Goal: Task Accomplishment & Management: Use online tool/utility

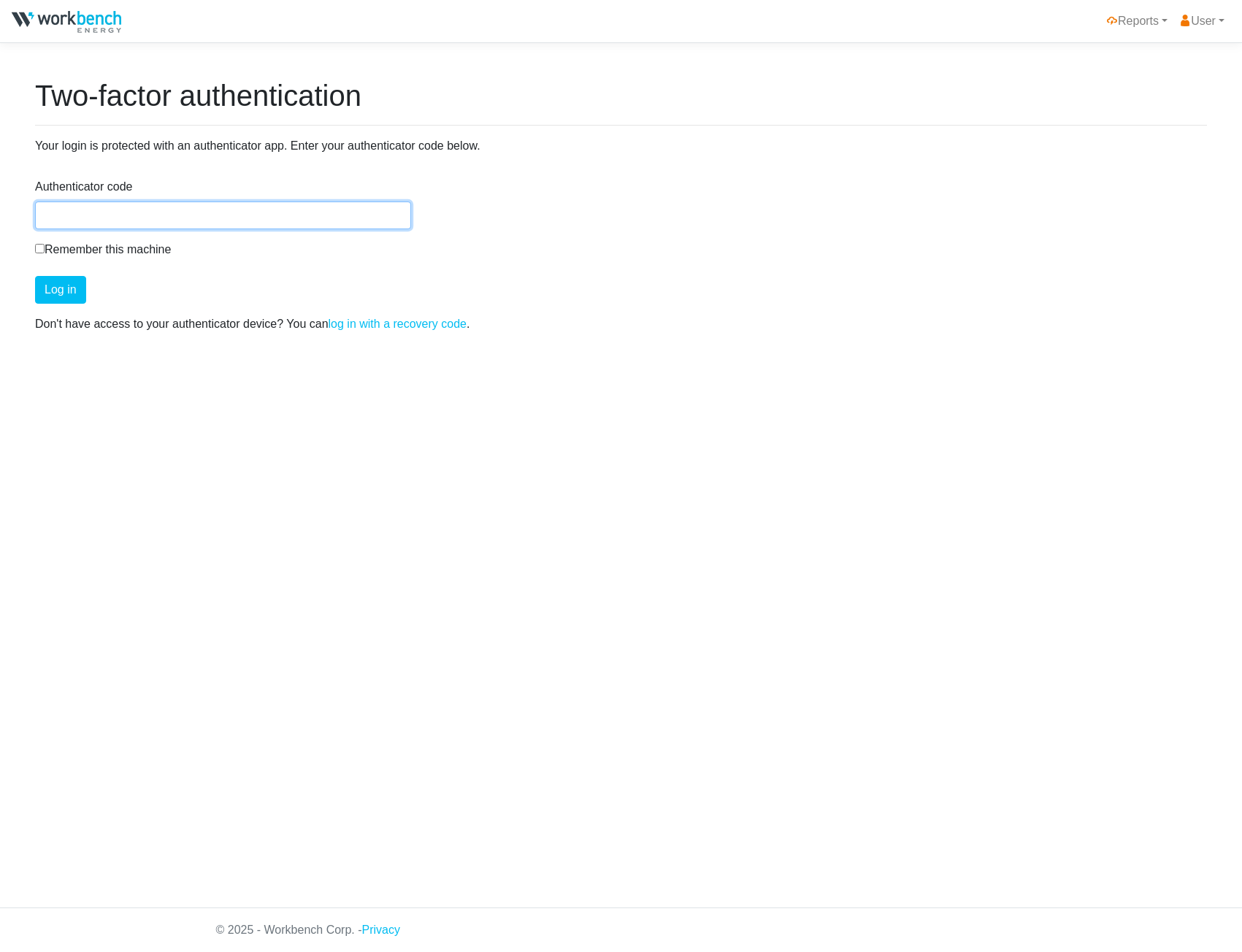
click at [333, 219] on input "Authenticator code" at bounding box center [223, 215] width 376 height 28
type input "922933"
click at [35, 276] on button "Log in" at bounding box center [61, 289] width 52 height 28
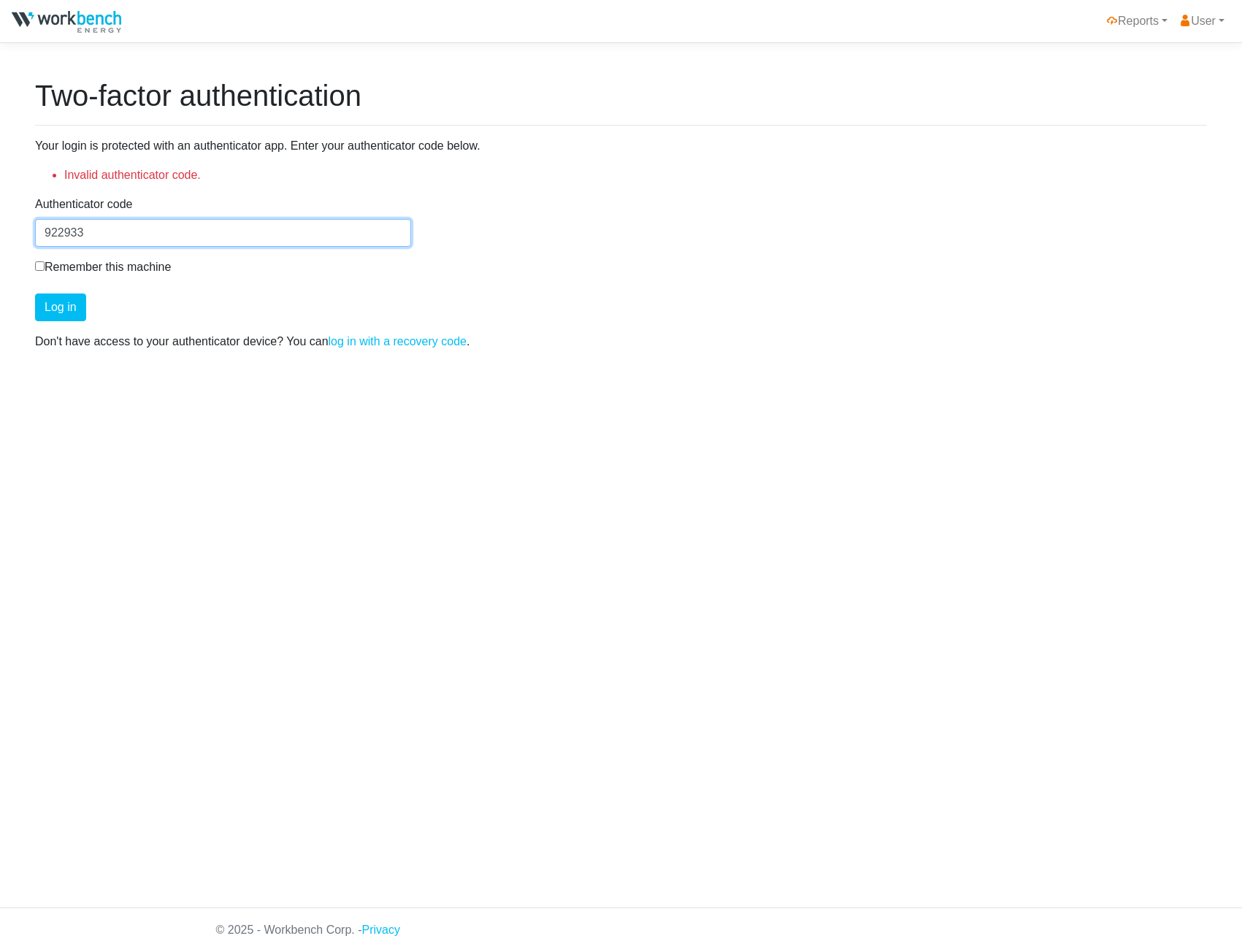
drag, startPoint x: 105, startPoint y: 231, endPoint x: 8, endPoint y: 219, distance: 97.7
click at [8, 219] on div "Two-factor authentication Your login is protected with an authenticator app. En…" at bounding box center [621, 226] width 1242 height 295
type input "069228"
click at [35, 294] on button "Log in" at bounding box center [61, 307] width 52 height 28
drag, startPoint x: 61, startPoint y: 232, endPoint x: -187, endPoint y: 220, distance: 248.3
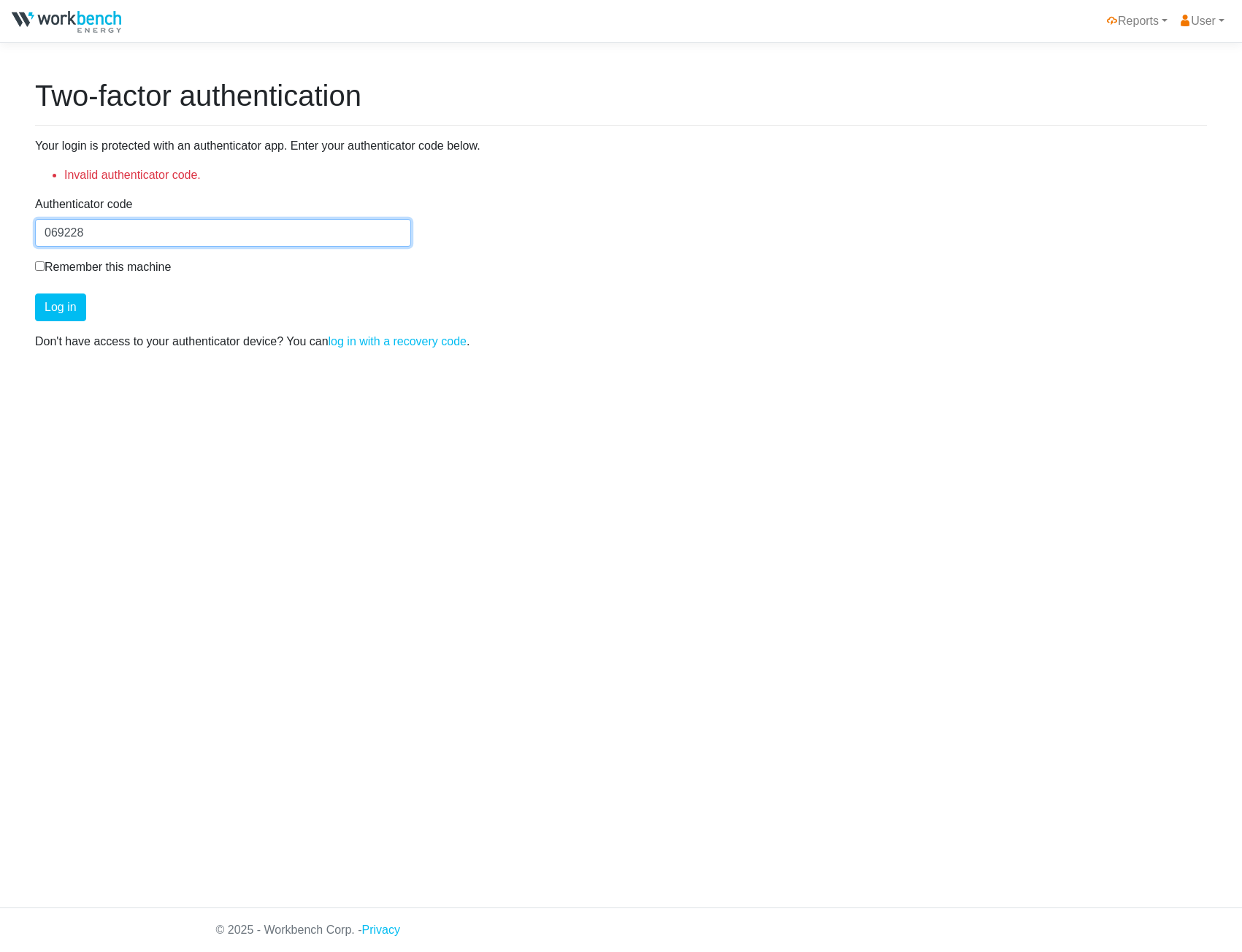
click at [0, 220] on html "Reports HOEP User Manage User Logout Two-factor authentication Your login is pr…" at bounding box center [621, 476] width 1242 height 952
type input "596755"
click at [35, 294] on button "Log in" at bounding box center [61, 307] width 52 height 28
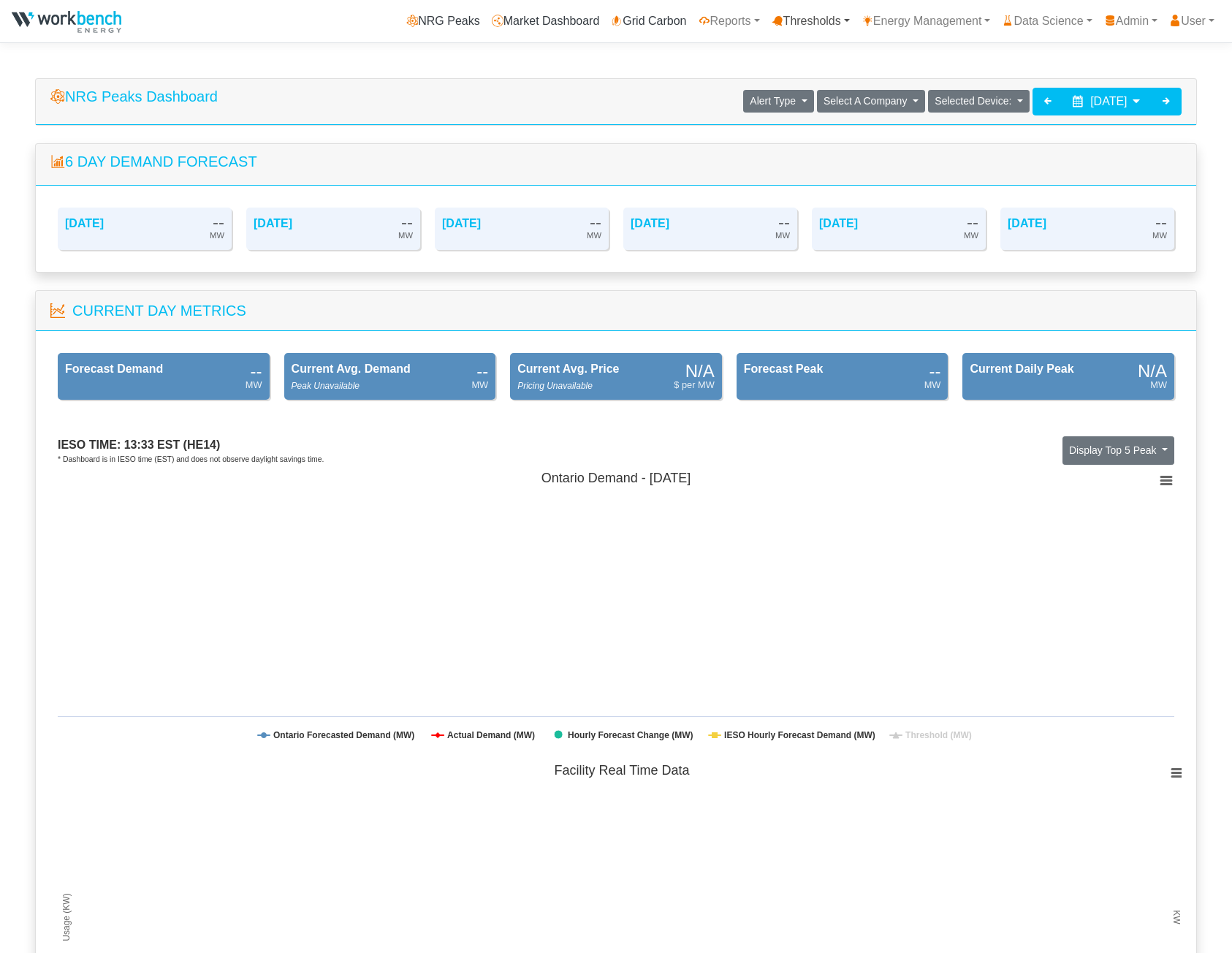
click at [815, 19] on link "Thresholds" at bounding box center [810, 21] width 90 height 30
click at [701, 24] on link "Reports" at bounding box center [729, 21] width 73 height 30
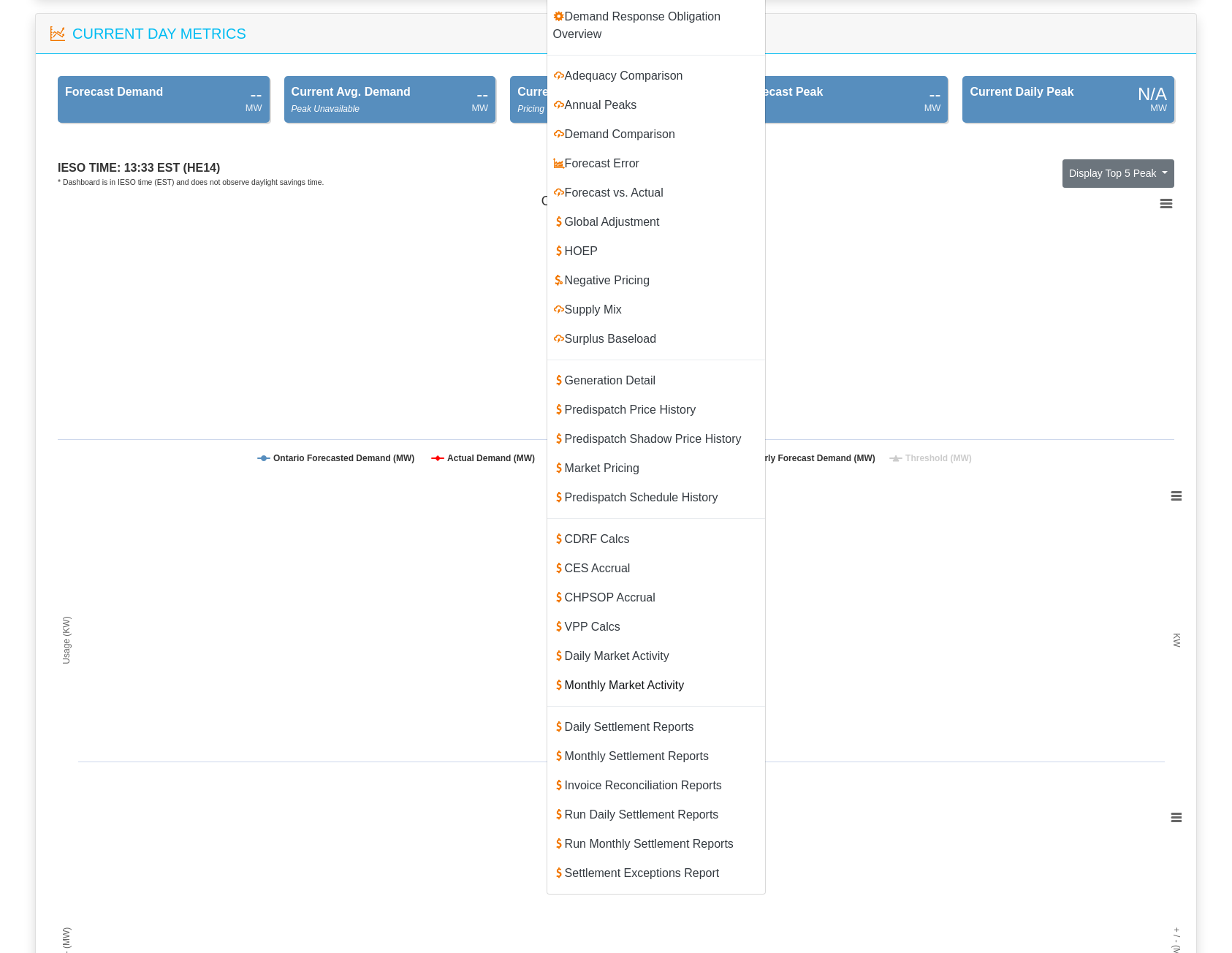
scroll to position [292, 0]
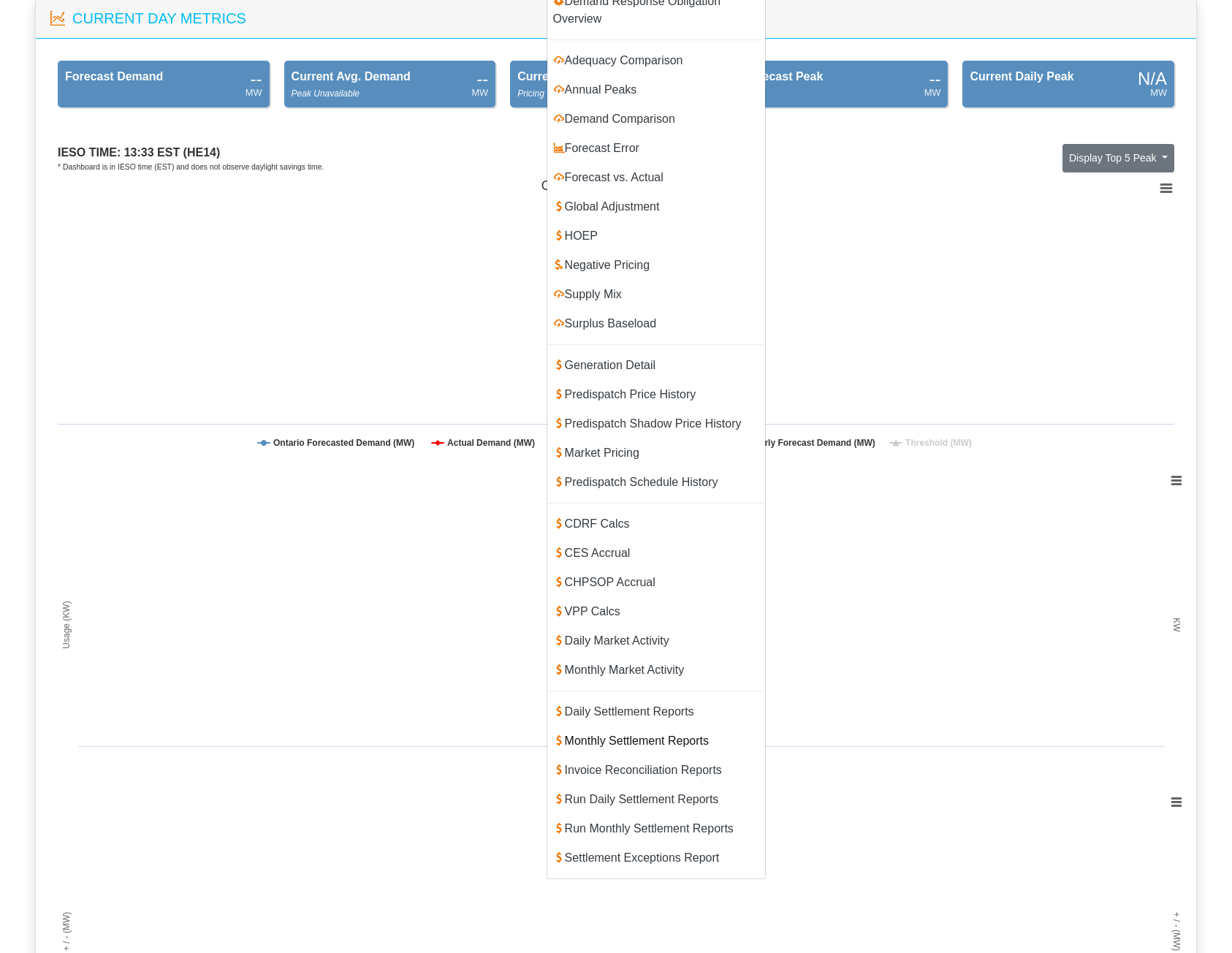
click at [623, 727] on link "Monthly Settlement Reports" at bounding box center [657, 741] width 218 height 30
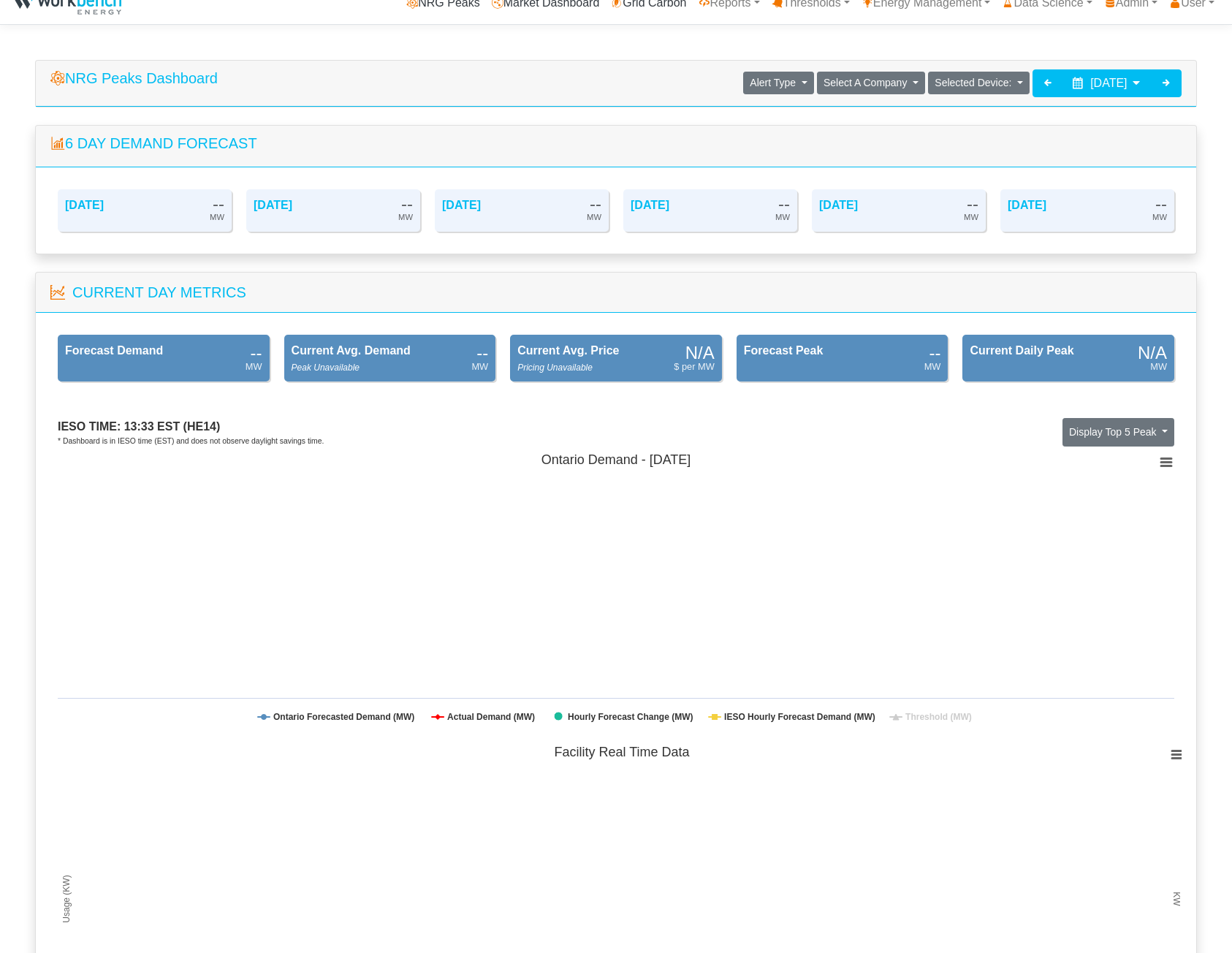
scroll to position [0, 0]
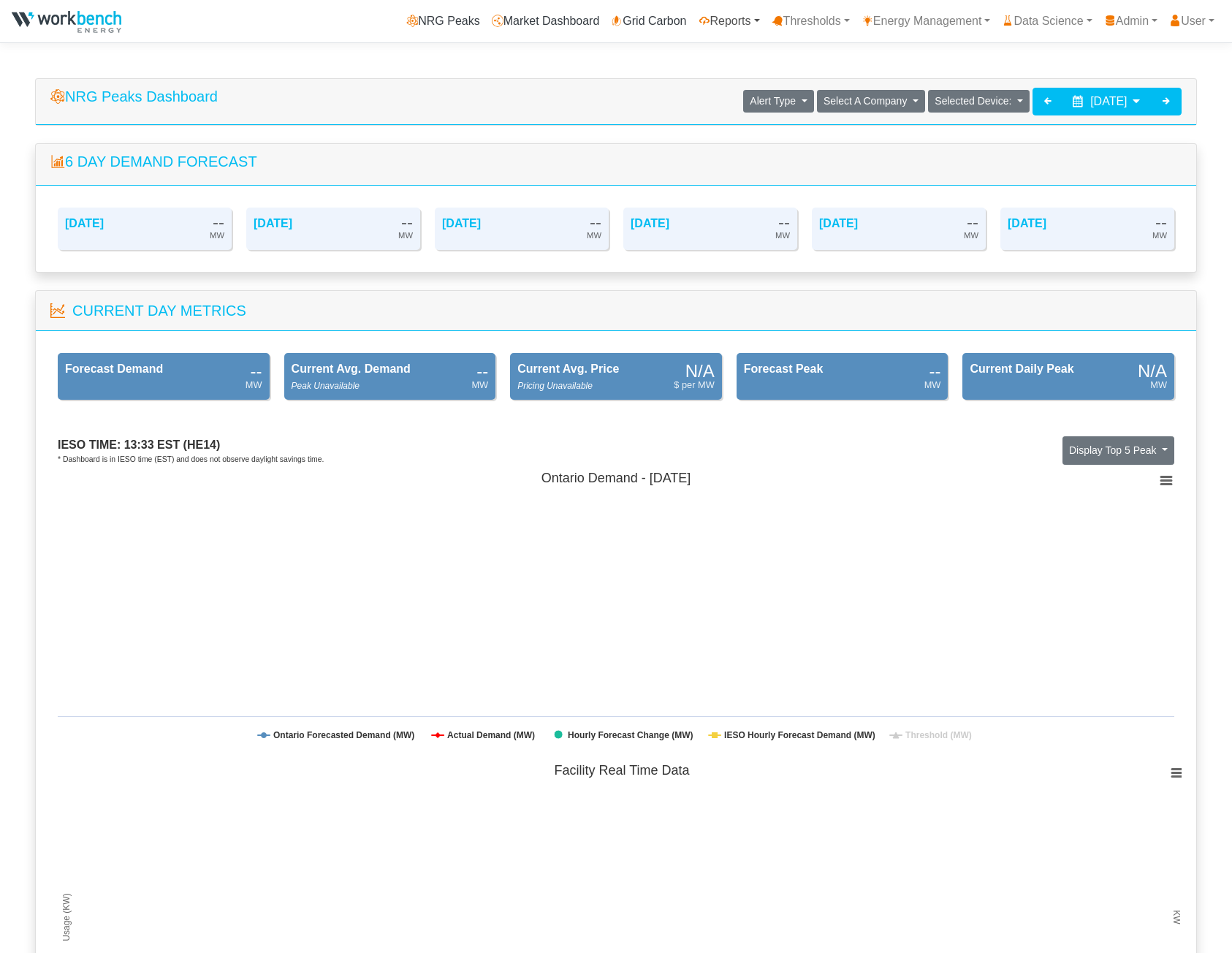
click at [722, 17] on link "Reports" at bounding box center [729, 21] width 73 height 30
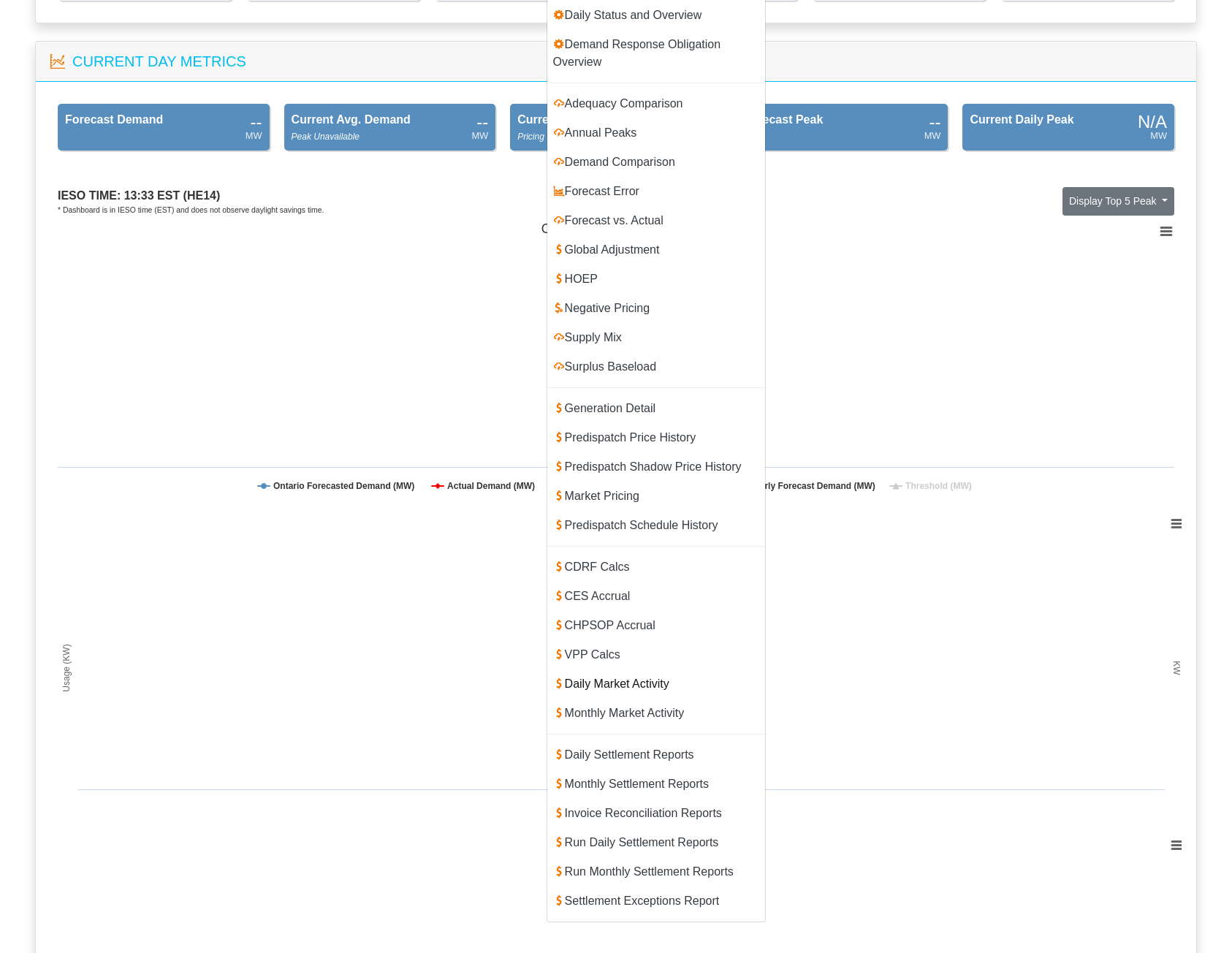
scroll to position [438, 0]
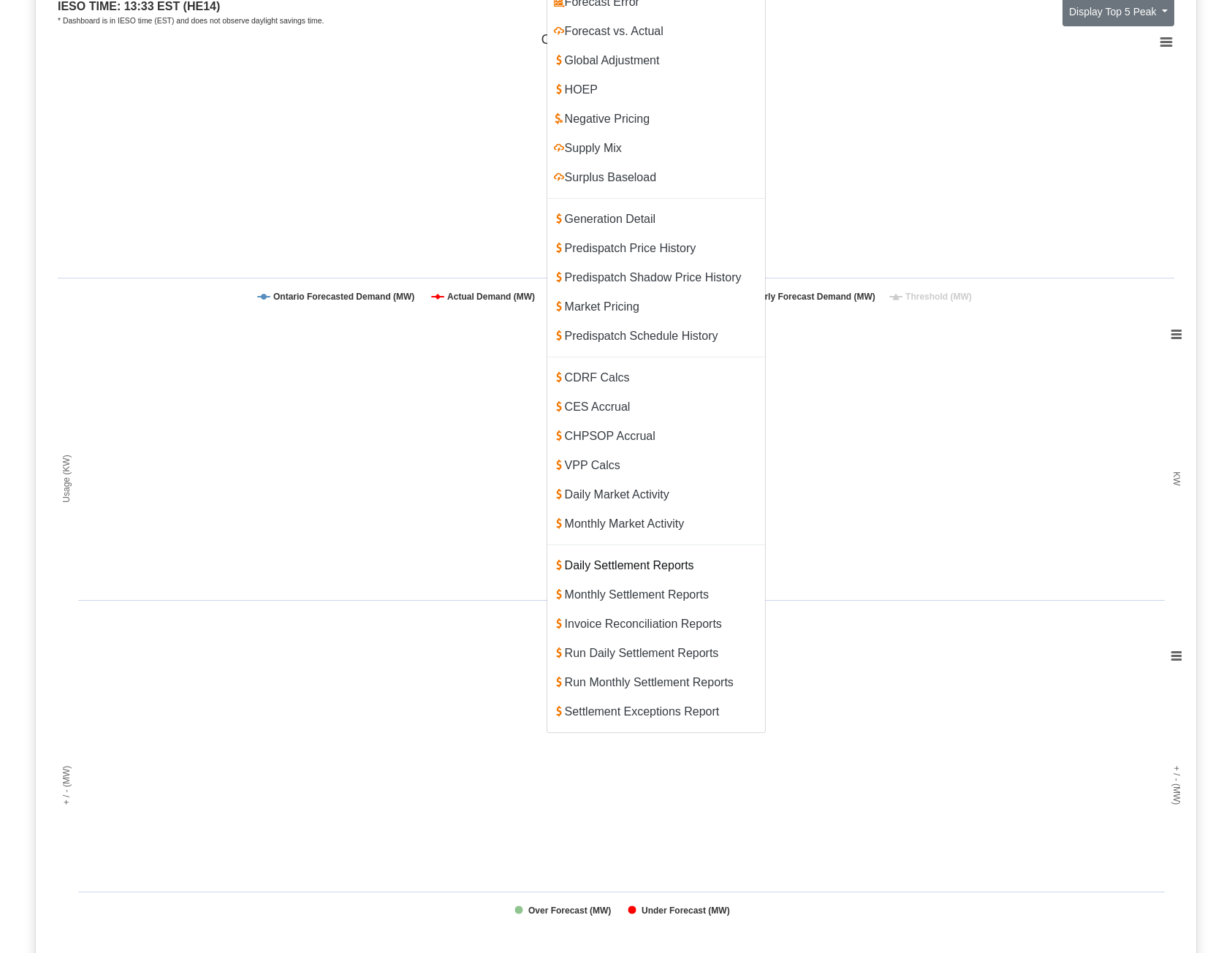
click at [624, 551] on link "Daily Settlement Reports" at bounding box center [657, 565] width 218 height 30
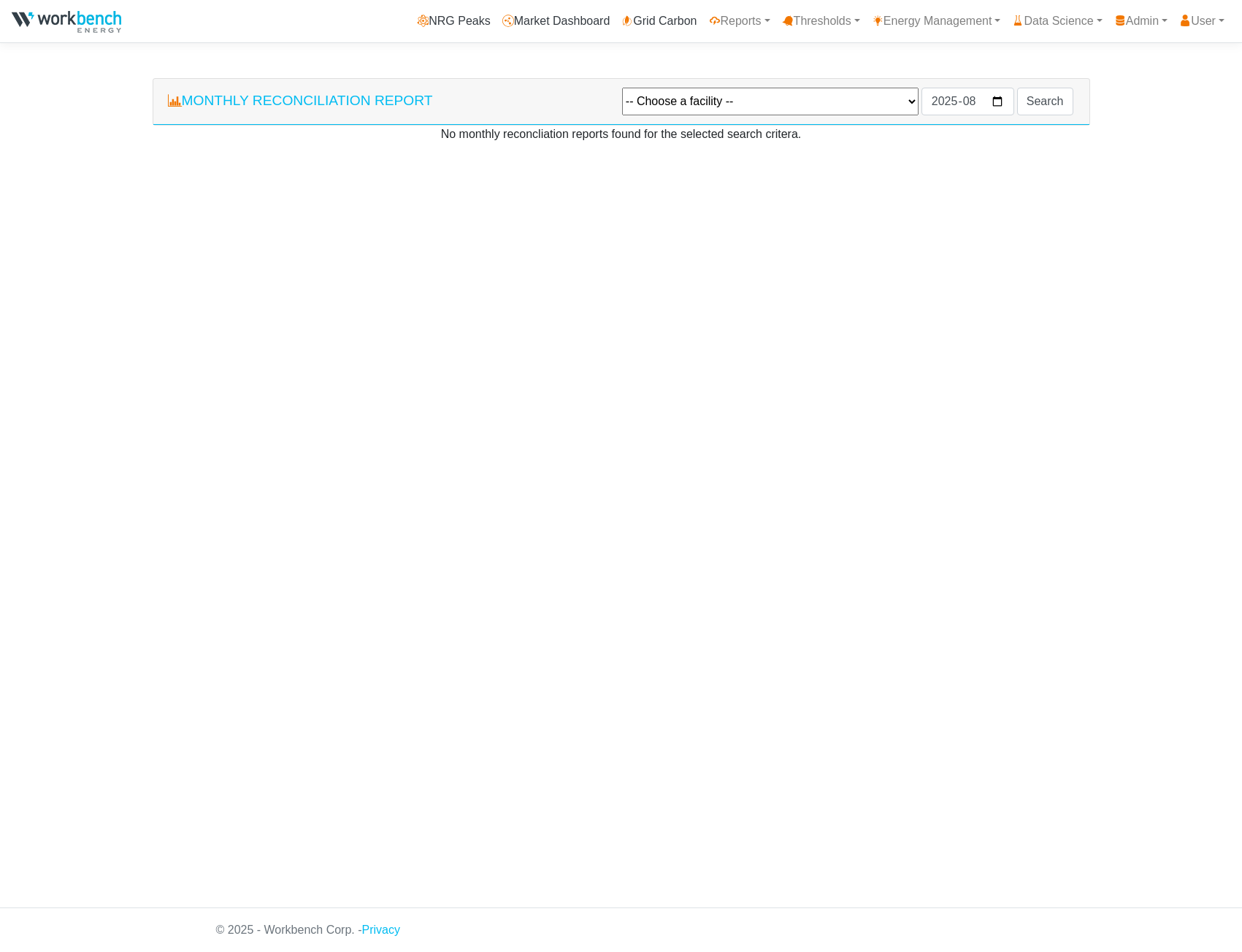
click at [729, 107] on select "-- Choose a facility -- Agnico Eagle - Macassa - Macassa Arauco Ltd - Flakeboar…" at bounding box center [770, 101] width 296 height 28
select select "131"
click at [622, 89] on select "-- Choose a facility -- Agnico Eagle - Macassa - Macassa Arauco Ltd - Flakeboar…" at bounding box center [770, 101] width 296 height 28
click at [1000, 102] on input "2025-08" at bounding box center [968, 101] width 93 height 28
type input "2025-04"
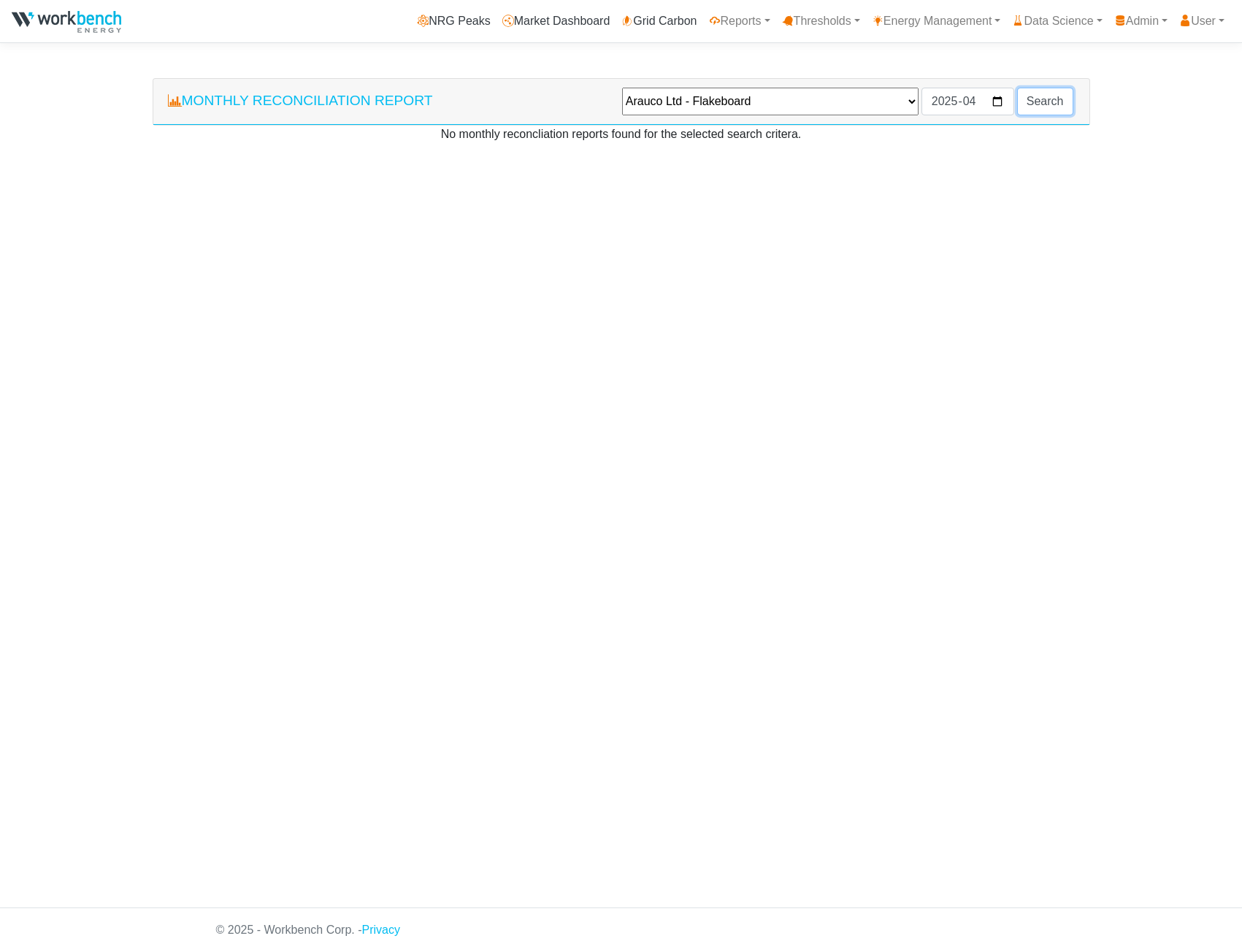
click at [1041, 95] on input "Search" at bounding box center [1045, 101] width 57 height 28
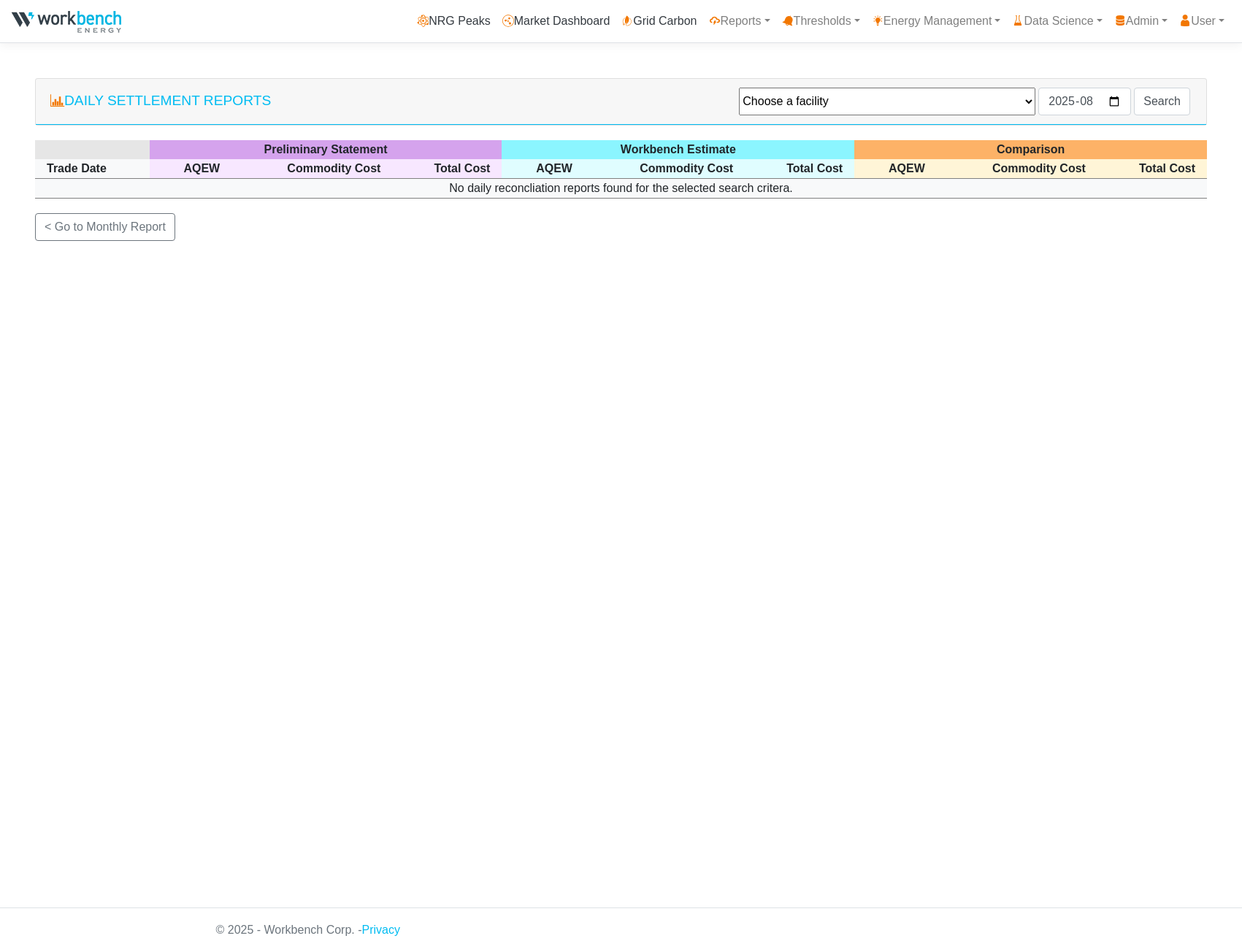
click at [987, 101] on select "Choose a facility Agnico Eagle - Macassa - Macassa Arauco Ltd - Flakeboard Deto…" at bounding box center [887, 101] width 296 height 28
select select "131"
click at [739, 89] on select "Choose a facility Agnico Eagle - Macassa - Macassa Arauco Ltd - Flakeboard Deto…" at bounding box center [887, 101] width 296 height 28
click at [1171, 95] on input "Search" at bounding box center [1162, 101] width 57 height 28
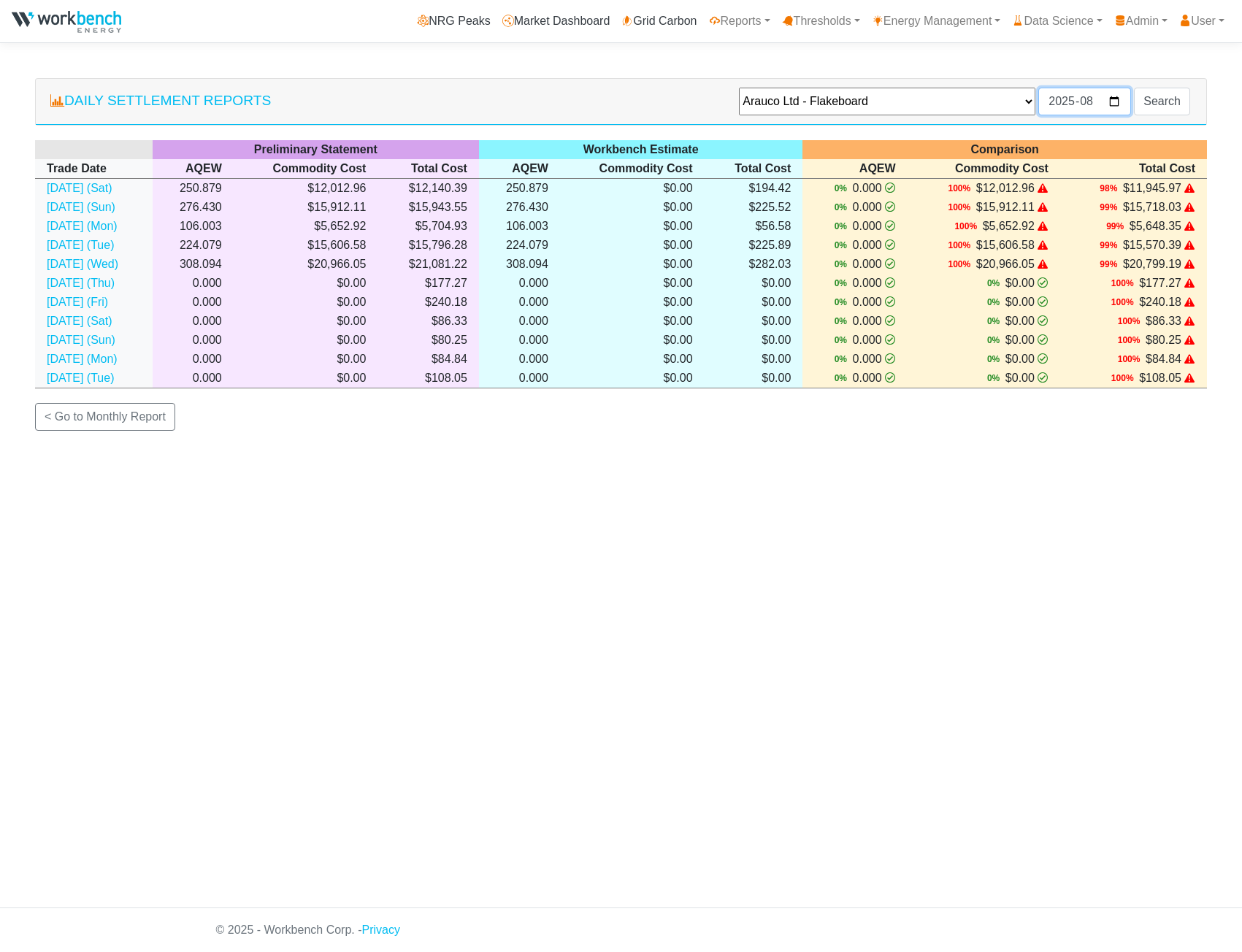
click at [1120, 102] on input "2025-08" at bounding box center [1085, 101] width 93 height 28
type input "2025-06"
click at [1158, 103] on input "Search" at bounding box center [1162, 101] width 57 height 28
